Goal: Information Seeking & Learning: Learn about a topic

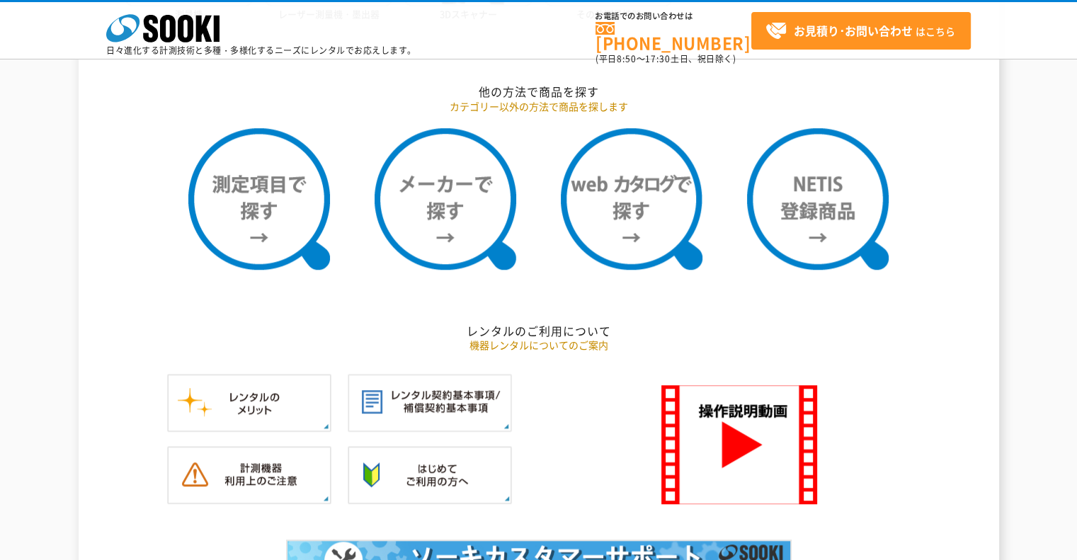
scroll to position [1217, 0]
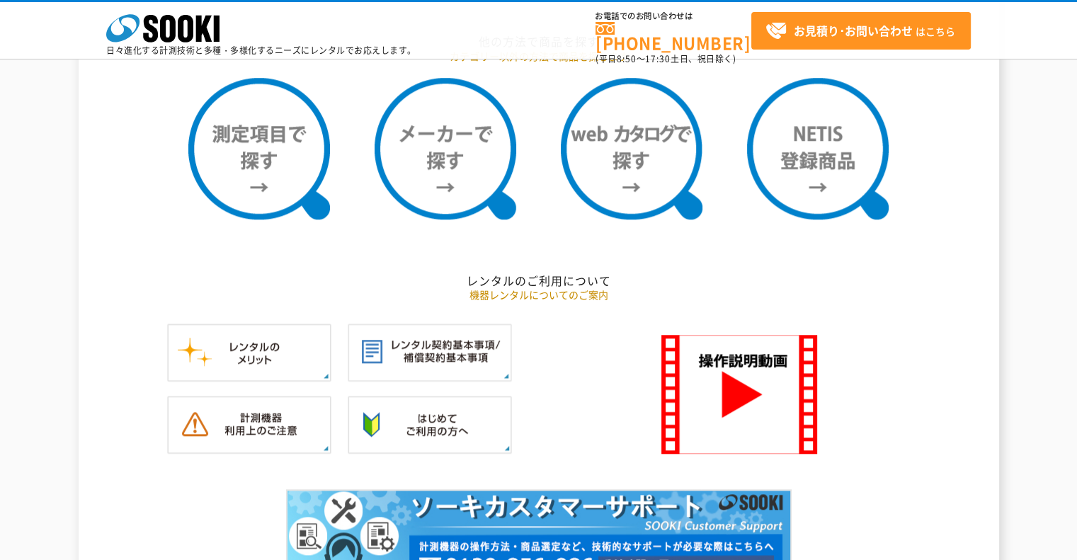
drag, startPoint x: 1083, startPoint y: 69, endPoint x: 1087, endPoint y: 295, distance: 225.3
click at [1077, 295] on html "株式会社 ソーキ spMenu 日々進化する計測技術と多種・多様化するニーズにレンタルでお応えします。 お電話でのお問い合わせは 0120-856-990 (…" at bounding box center [538, 268] width 1077 height 2970
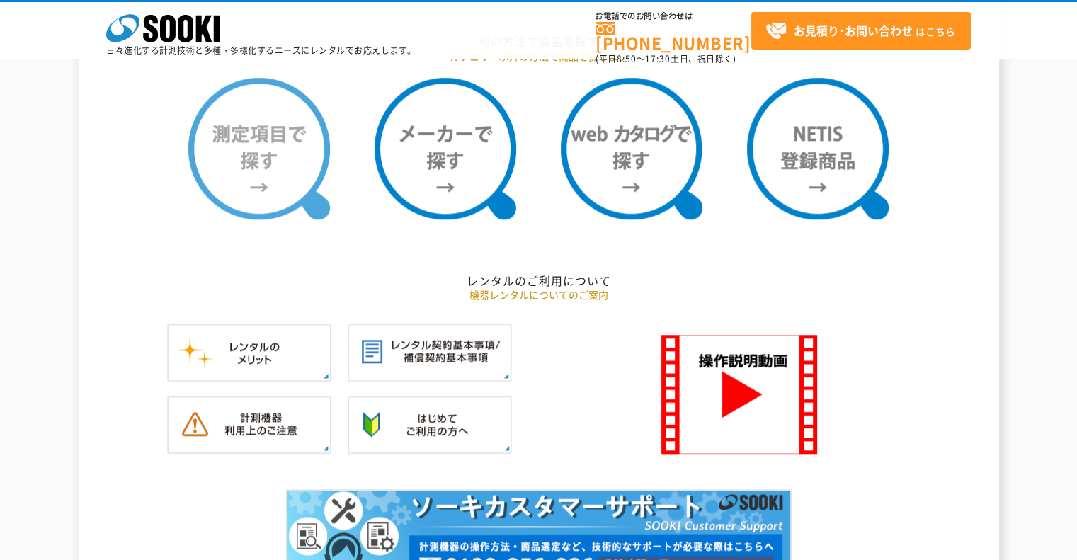
click at [268, 187] on img at bounding box center [259, 149] width 142 height 142
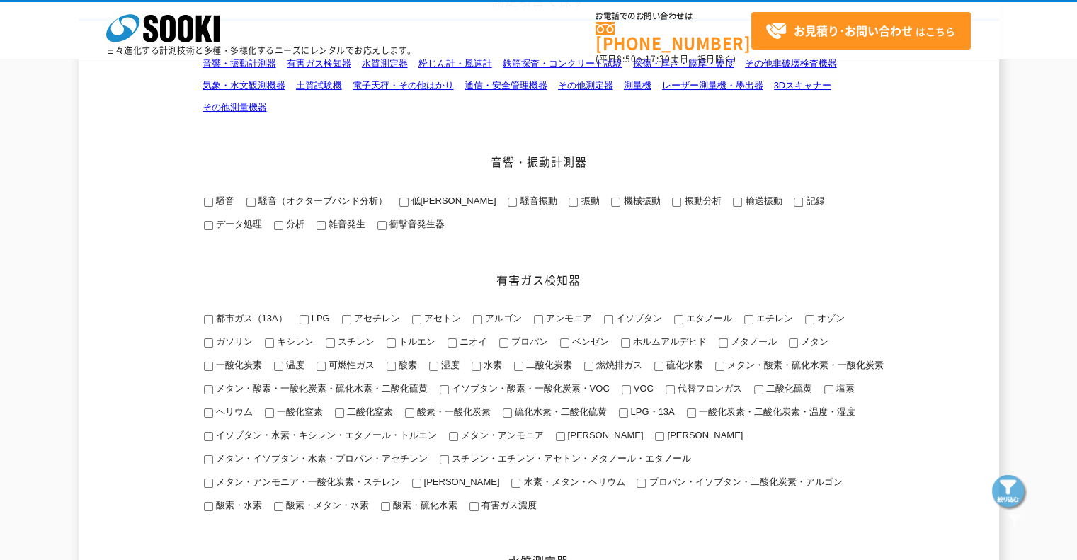
scroll to position [142, 0]
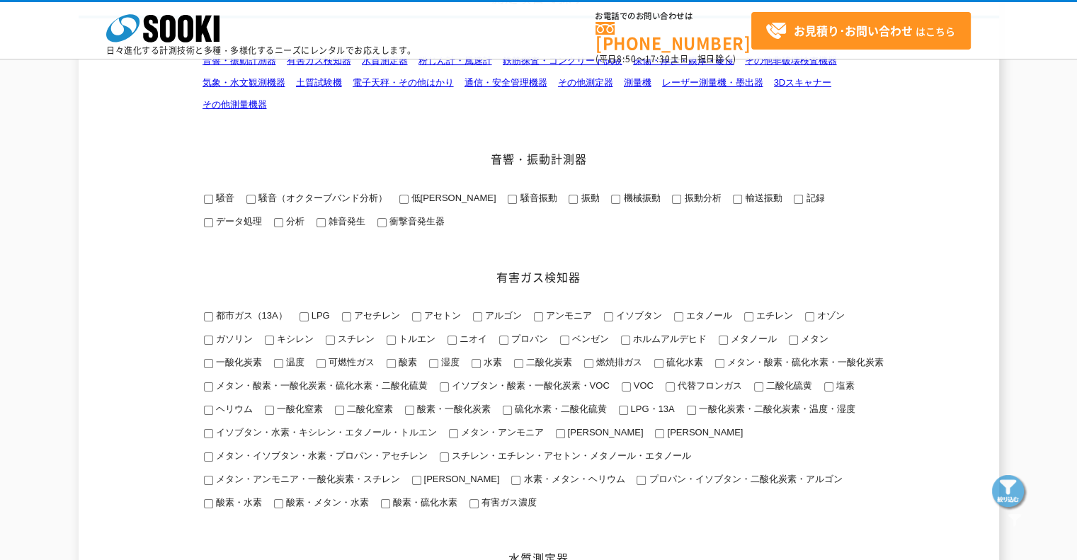
click at [720, 361] on input "メタン・酸素・硫化水素・一酸化炭素" at bounding box center [719, 363] width 9 height 9
checkbox input "true"
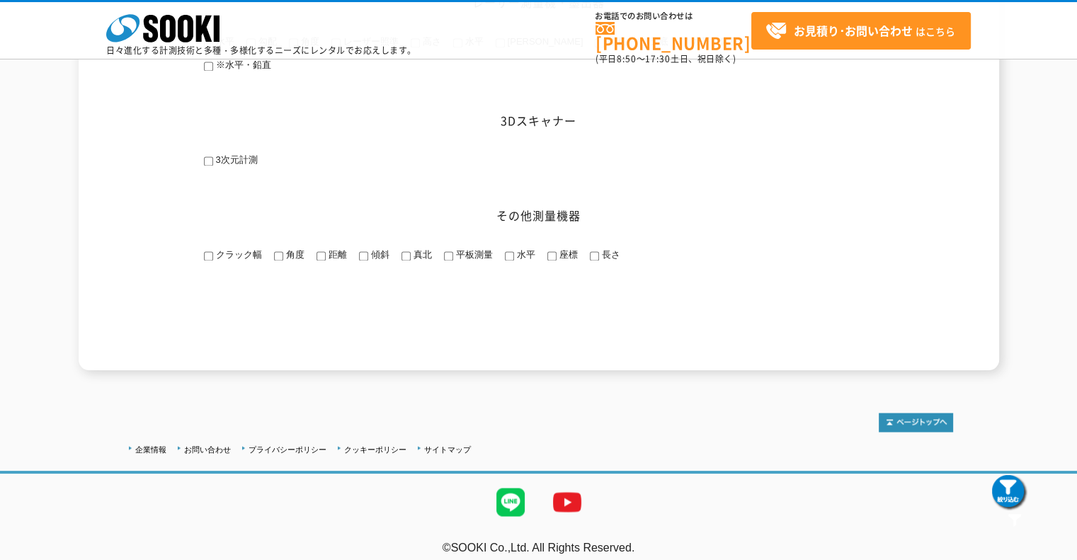
scroll to position [2126, 0]
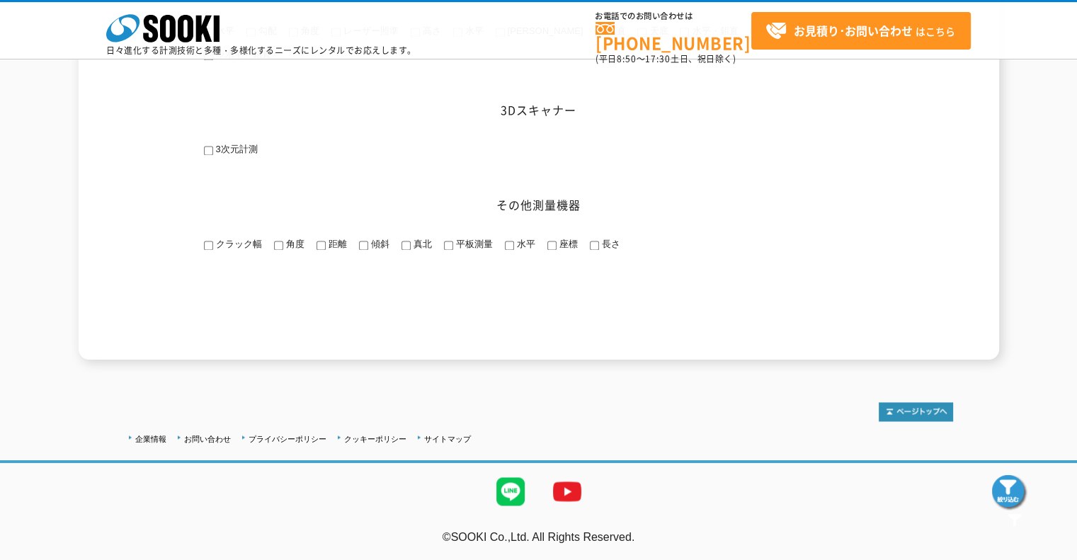
click at [1004, 480] on img at bounding box center [1009, 492] width 35 height 35
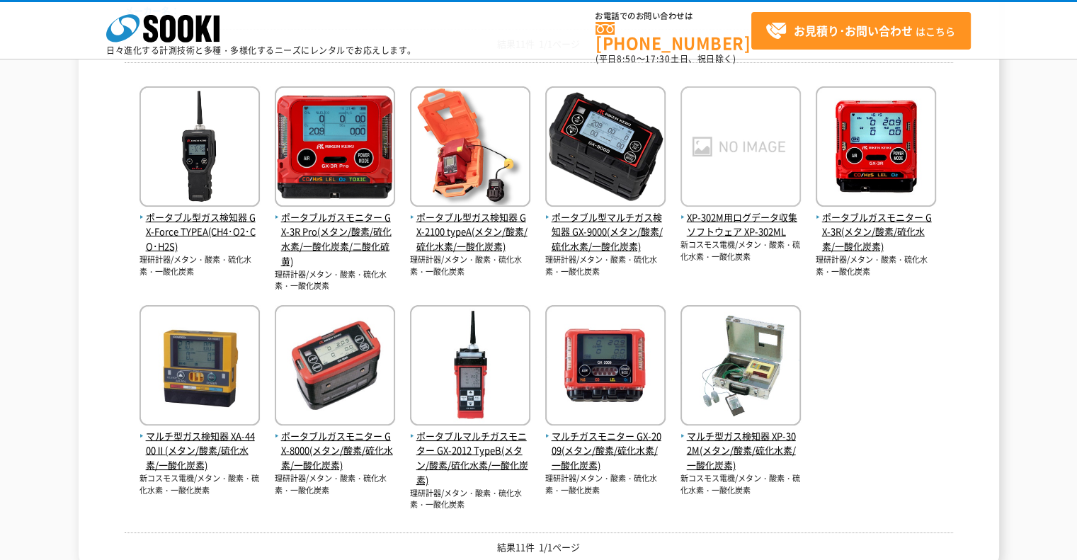
scroll to position [228, 0]
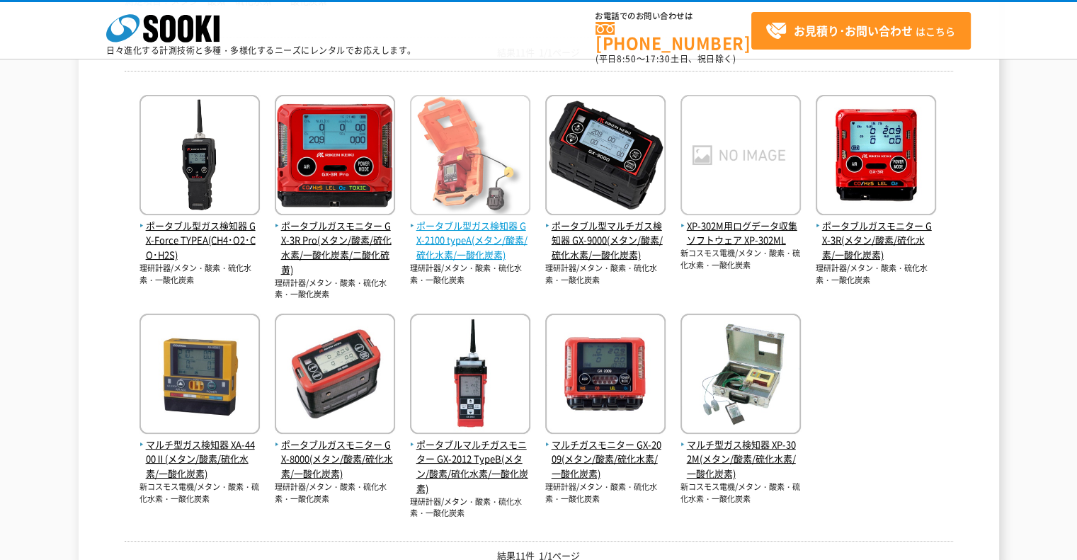
click at [475, 249] on span "ポータブル型ガス検知器 GX-2100 typeA(メタン/酸素/硫化水素/一酸化炭素)" at bounding box center [470, 241] width 120 height 44
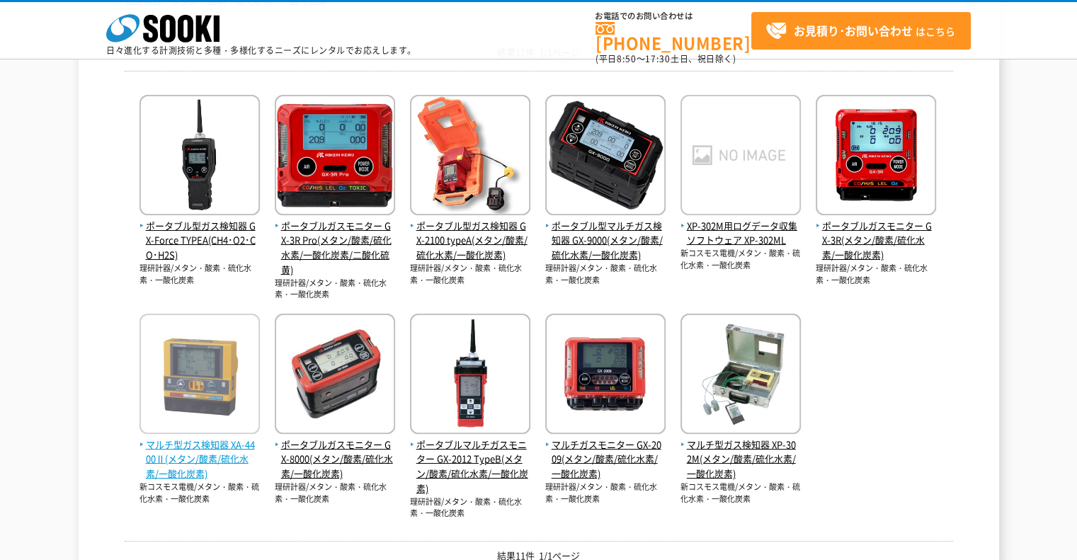
click at [207, 450] on span "マルチ型ガス検知器 XA-4400Ⅱ(メタン/酸素/硫化水素/一酸化炭素)" at bounding box center [200, 460] width 120 height 44
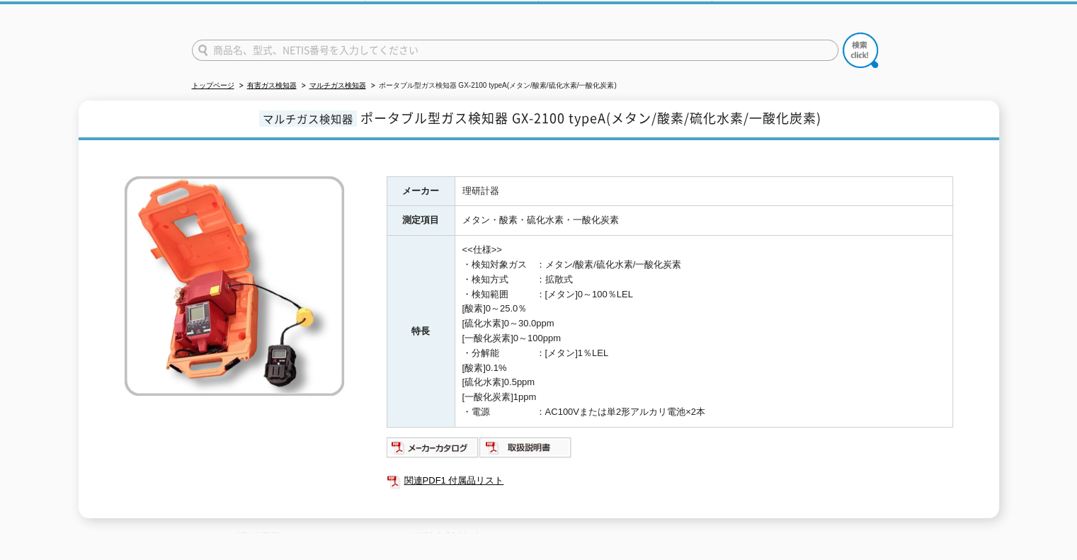
scroll to position [63, 0]
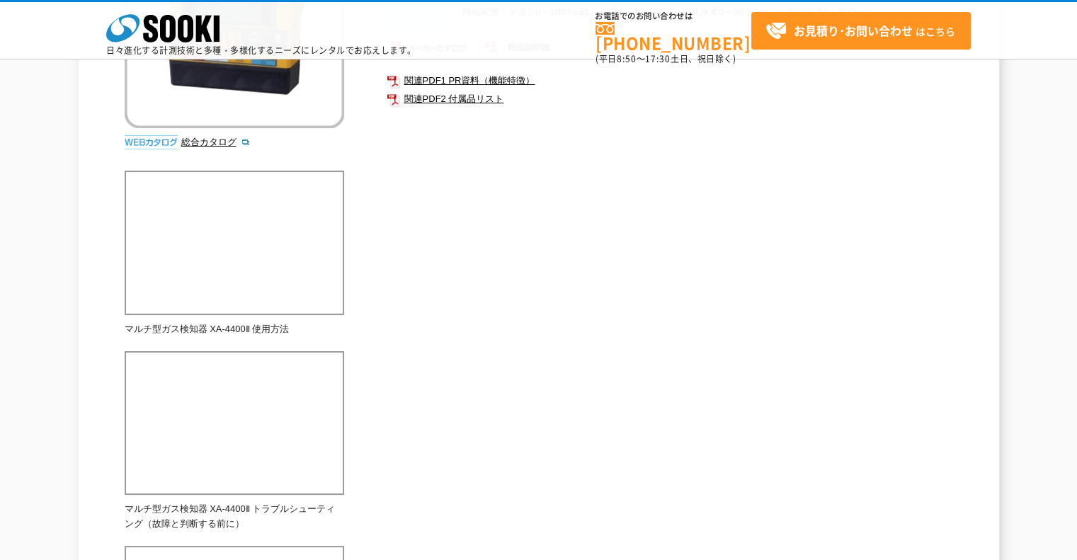
scroll to position [292, 0]
